Goal: Use online tool/utility: Use online tool/utility

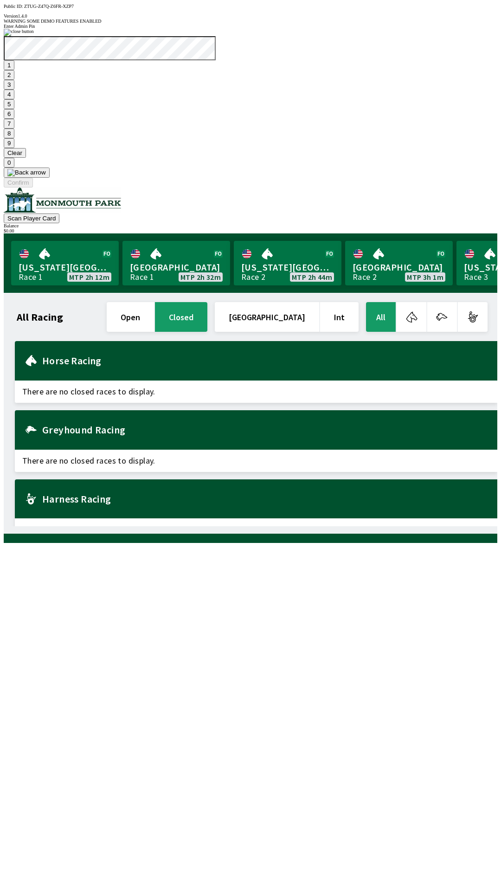
click at [14, 99] on button "4" at bounding box center [9, 95] width 11 height 10
click at [50, 178] on button at bounding box center [27, 173] width 46 height 10
click at [14, 70] on button "1" at bounding box center [9, 65] width 11 height 10
click at [14, 148] on button "9" at bounding box center [9, 143] width 11 height 10
click at [26, 158] on button "Clear" at bounding box center [15, 153] width 22 height 10
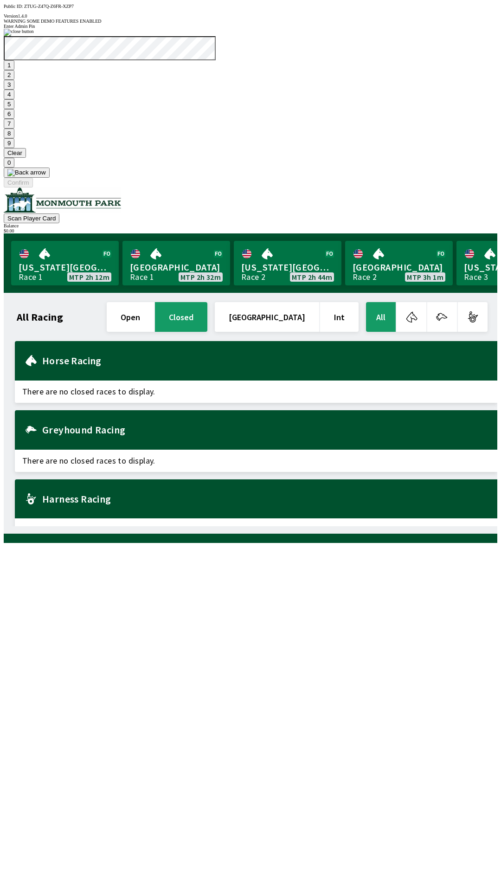
click at [14, 90] on button "3" at bounding box center [9, 85] width 11 height 10
click at [50, 178] on button at bounding box center [27, 173] width 46 height 10
click at [46, 176] on img at bounding box center [26, 172] width 39 height 7
click at [50, 178] on button at bounding box center [27, 173] width 46 height 10
click at [14, 70] on button "1" at bounding box center [9, 65] width 11 height 10
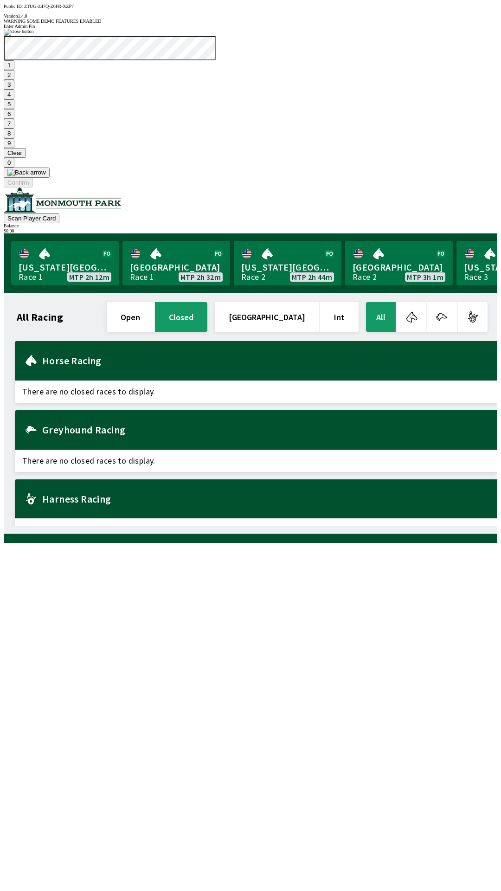
click at [14, 148] on button "9" at bounding box center [9, 143] width 11 height 10
click at [14, 129] on button "7" at bounding box center [9, 124] width 11 height 10
click at [14, 90] on button "3" at bounding box center [9, 85] width 11 height 10
click at [33, 188] on button "Confirm" at bounding box center [18, 183] width 29 height 10
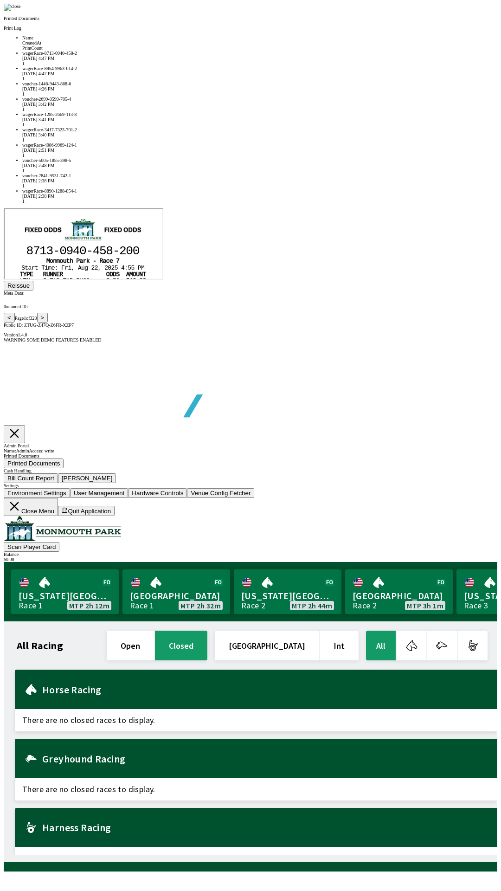
click at [425, 11] on div at bounding box center [251, 7] width 494 height 7
